Goal: Information Seeking & Learning: Learn about a topic

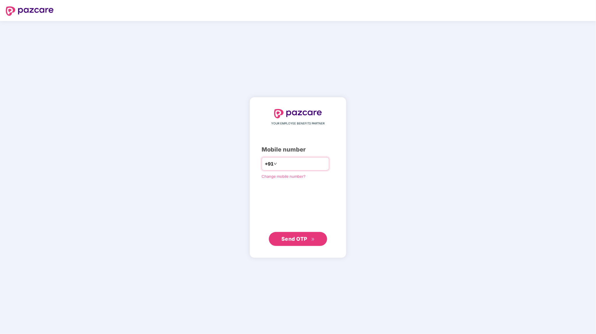
click at [265, 162] on span "+91" at bounding box center [269, 163] width 9 height 7
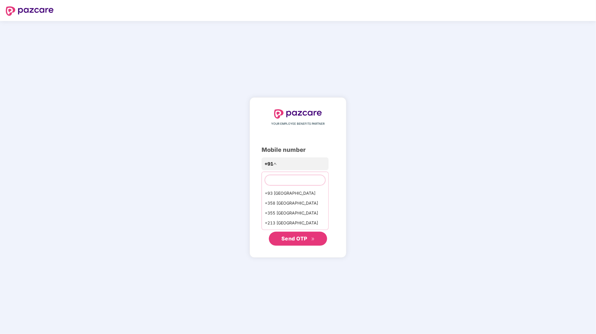
click at [270, 178] on input "text" at bounding box center [295, 180] width 61 height 10
type input "**********"
click at [284, 195] on div "+44 [GEOGRAPHIC_DATA]" at bounding box center [290, 193] width 56 height 10
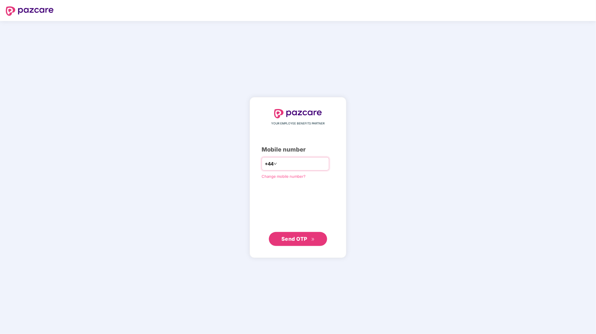
click at [281, 166] on input "number" at bounding box center [302, 163] width 48 height 9
type input "**********"
click at [286, 238] on span "Send OTP" at bounding box center [294, 238] width 26 height 6
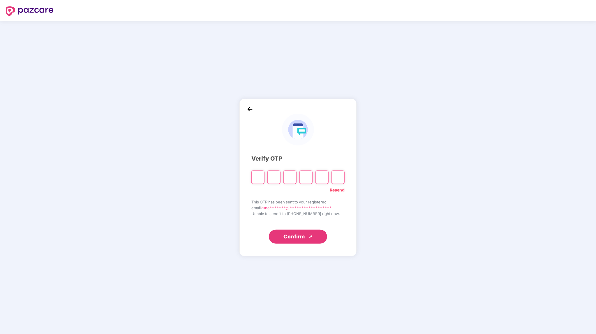
paste input "*"
type input "*"
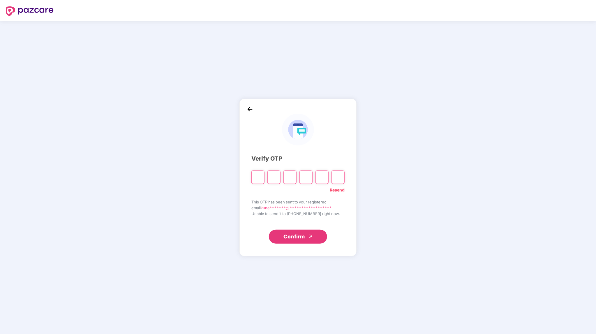
type input "*"
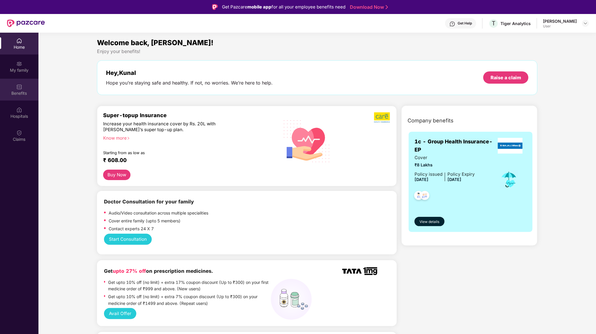
click at [15, 89] on div "Benefits" at bounding box center [19, 90] width 38 height 22
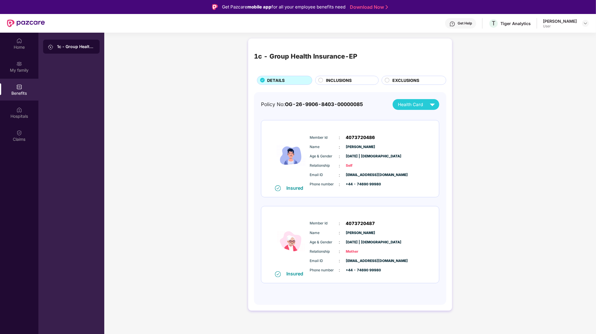
drag, startPoint x: 336, startPoint y: 80, endPoint x: 345, endPoint y: 78, distance: 9.6
click at [336, 80] on span "INCLUSIONS" at bounding box center [339, 80] width 26 height 6
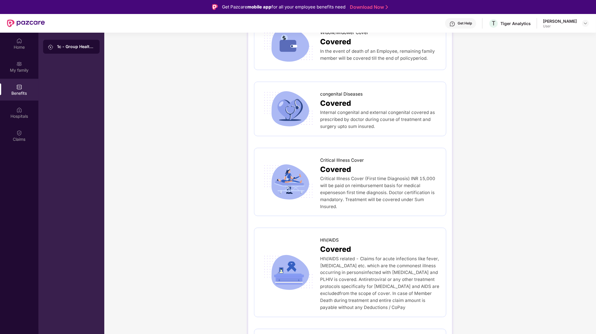
scroll to position [1164, 0]
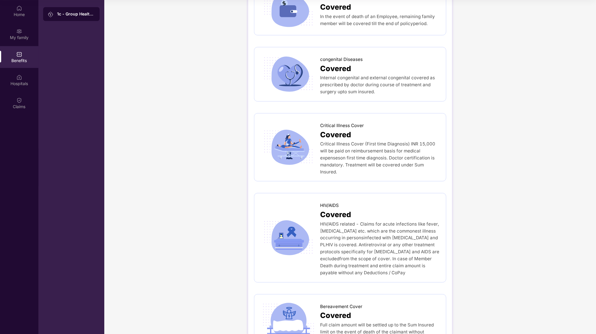
scroll to position [1310, 0]
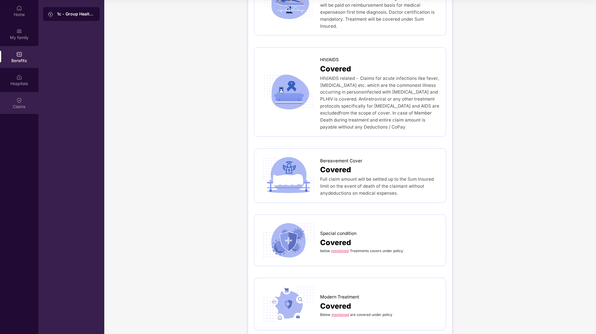
click at [25, 98] on div "Claims" at bounding box center [19, 103] width 38 height 22
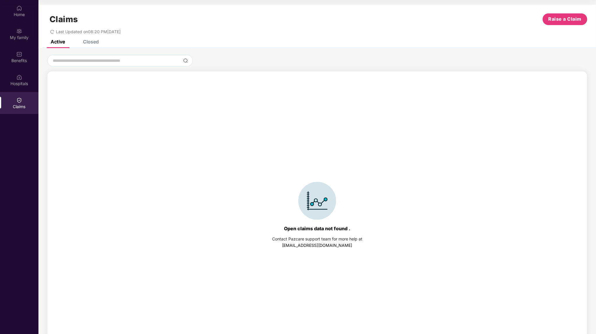
click at [95, 42] on div "Closed" at bounding box center [91, 42] width 16 height 6
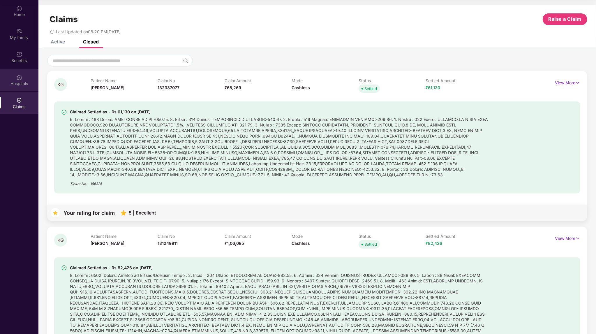
click at [18, 83] on div "Hospitals" at bounding box center [19, 84] width 38 height 6
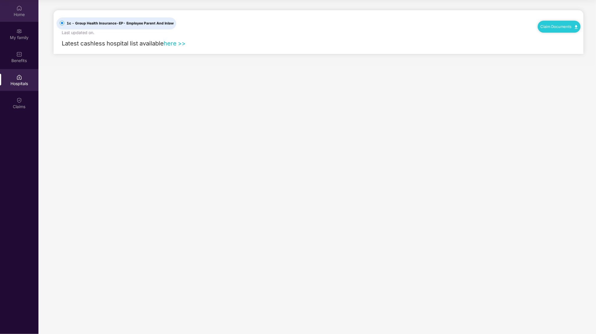
click at [22, 18] on div "Home" at bounding box center [19, 11] width 38 height 22
